Goal: Task Accomplishment & Management: Use online tool/utility

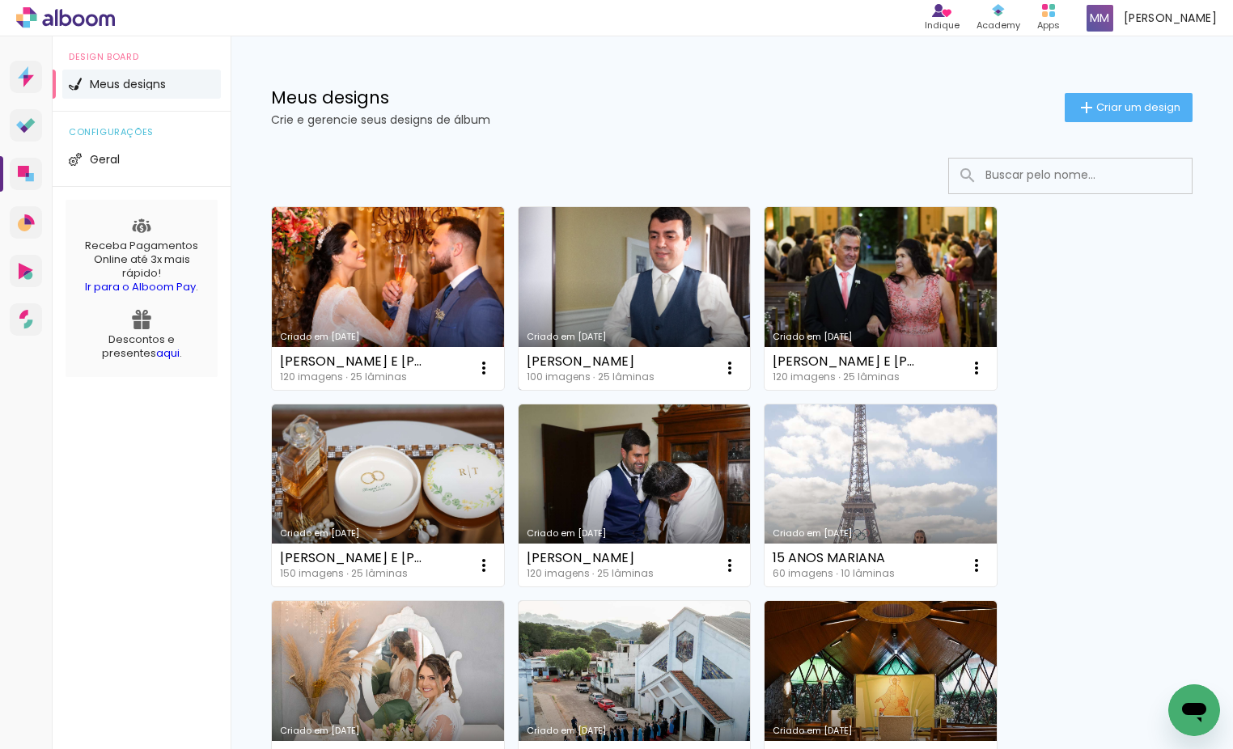
click at [641, 287] on link "Criado em [DATE]" at bounding box center [635, 298] width 232 height 183
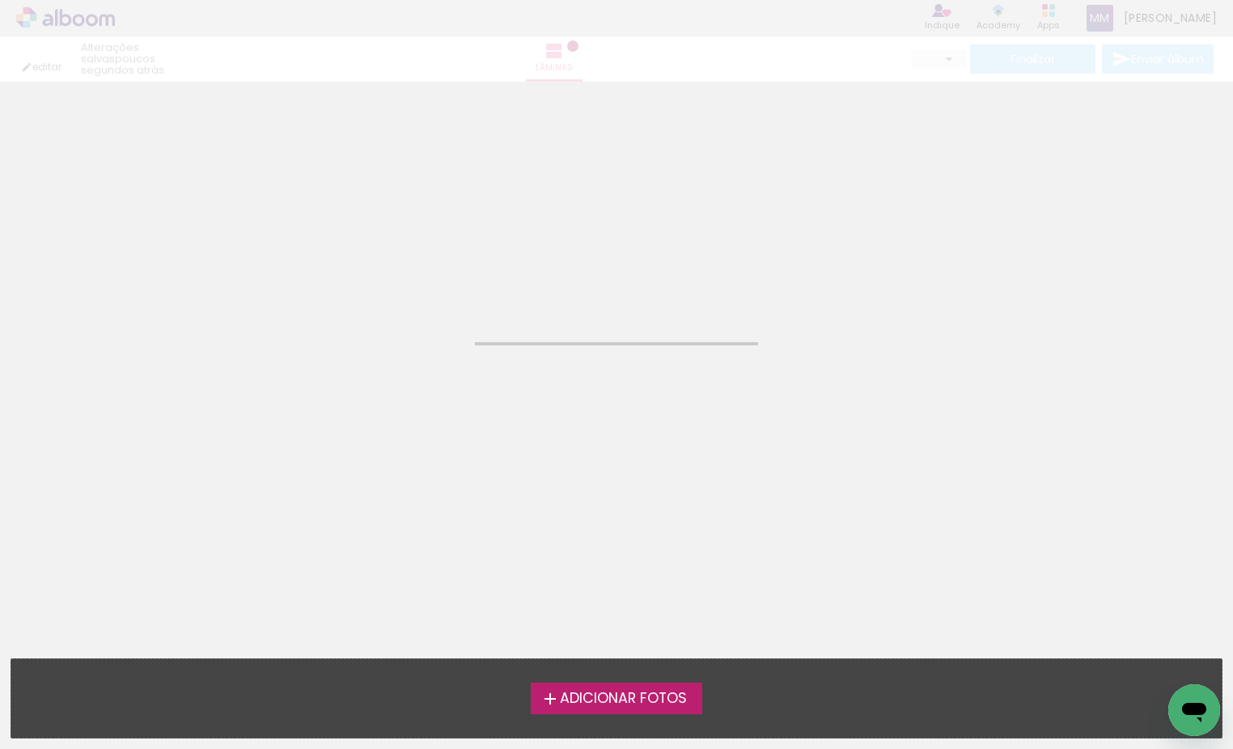
click at [641, 287] on neon-animated-pages "Confirmar Cancelar" at bounding box center [616, 415] width 1233 height 667
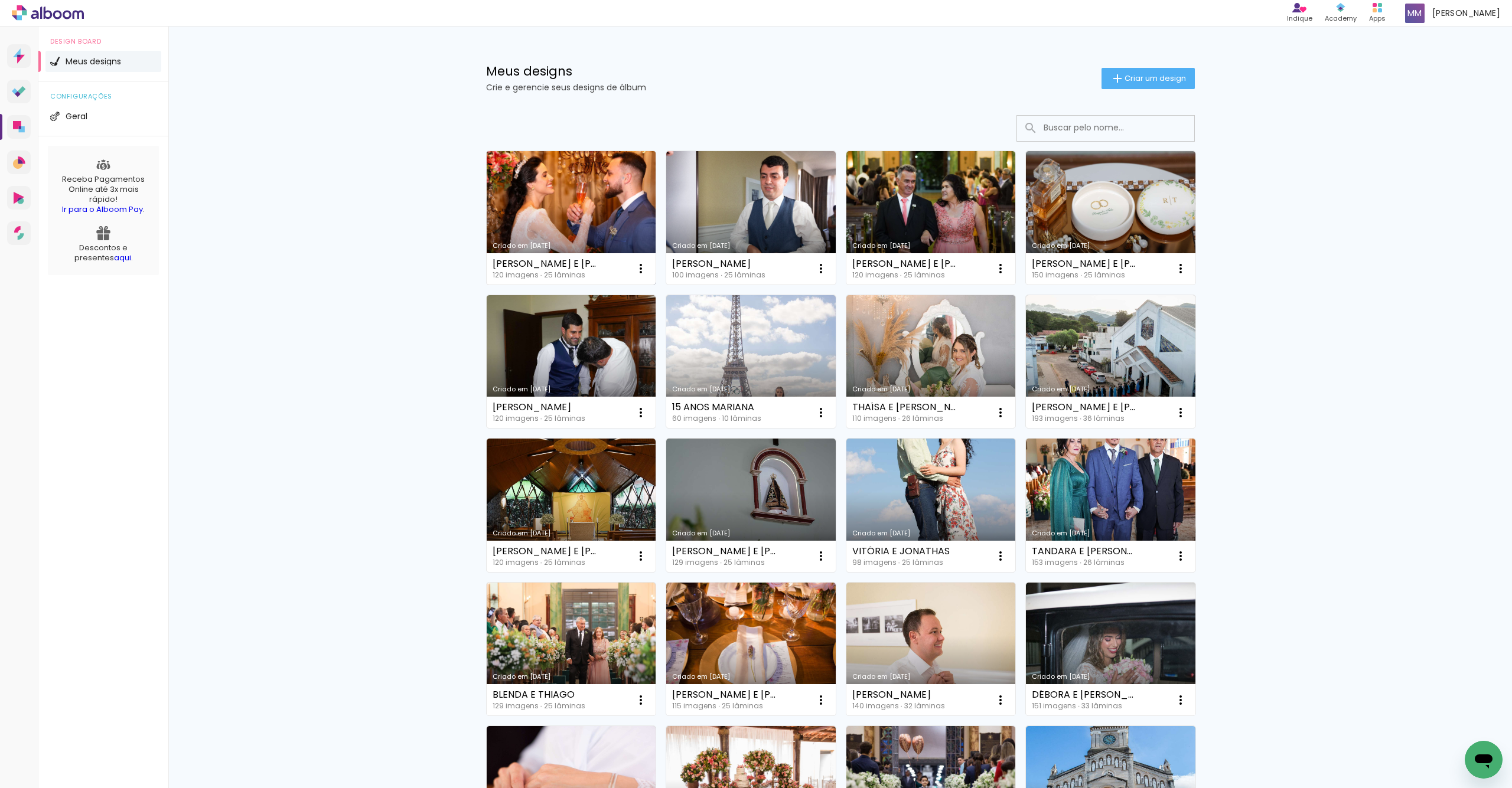
click at [577, 204] on link "Criado em [DATE]" at bounding box center [572, 217] width 169 height 134
click at [0, 0] on neon-animated-pages "Confirmar Cancelar" at bounding box center [0, 0] width 0 height 0
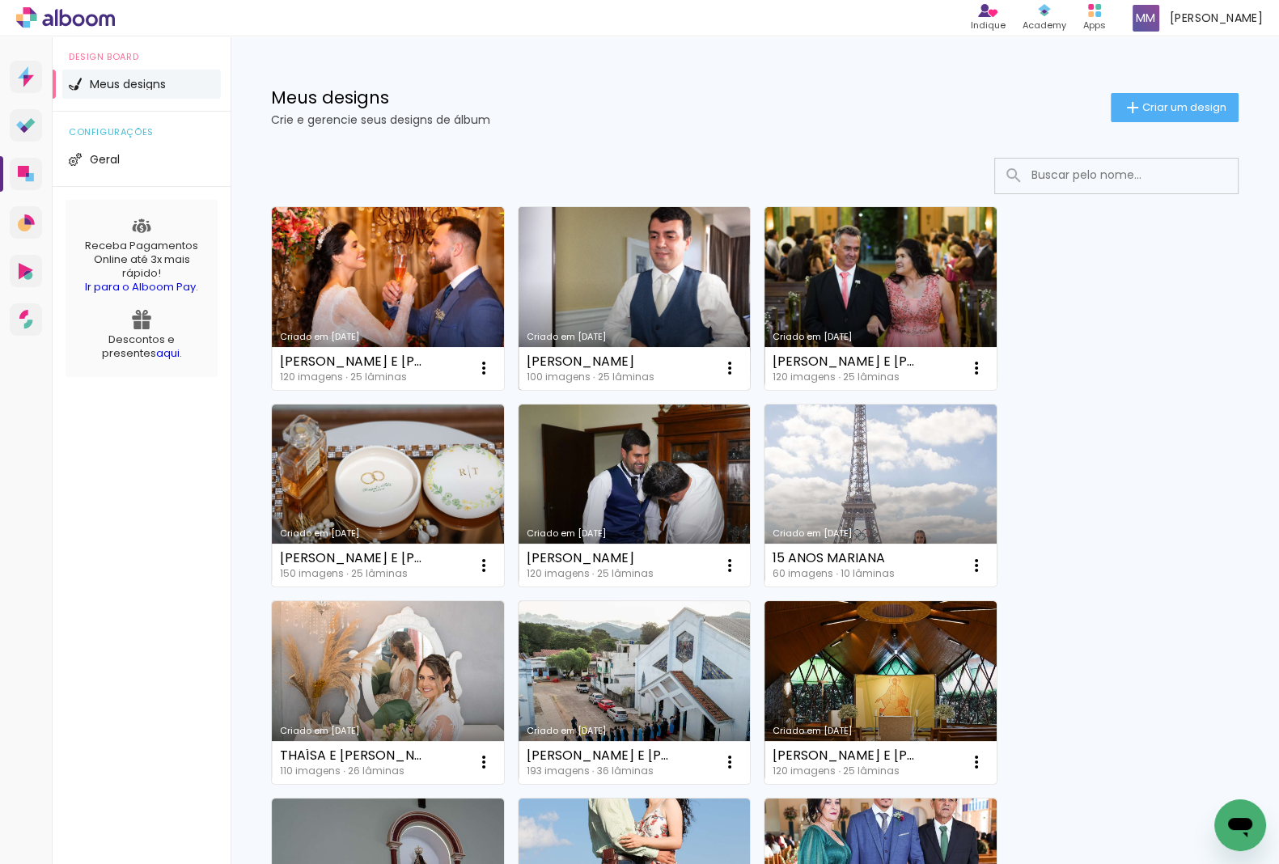
click at [627, 304] on link "Criado em [DATE]" at bounding box center [635, 298] width 232 height 183
